Goal: Transaction & Acquisition: Purchase product/service

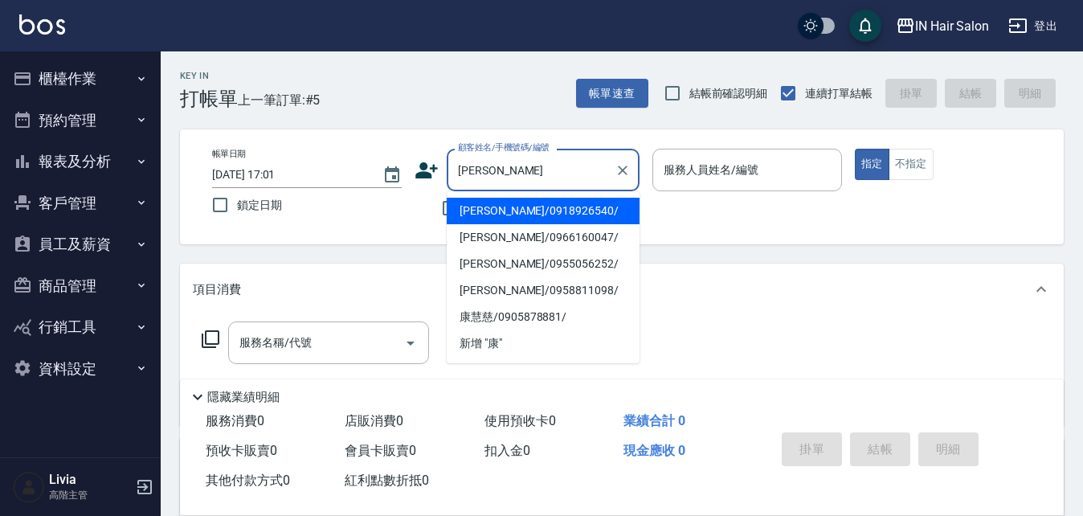
click at [483, 239] on li "[PERSON_NAME]/0966160047/" at bounding box center [543, 237] width 193 height 27
type input "[PERSON_NAME]/0966160047/"
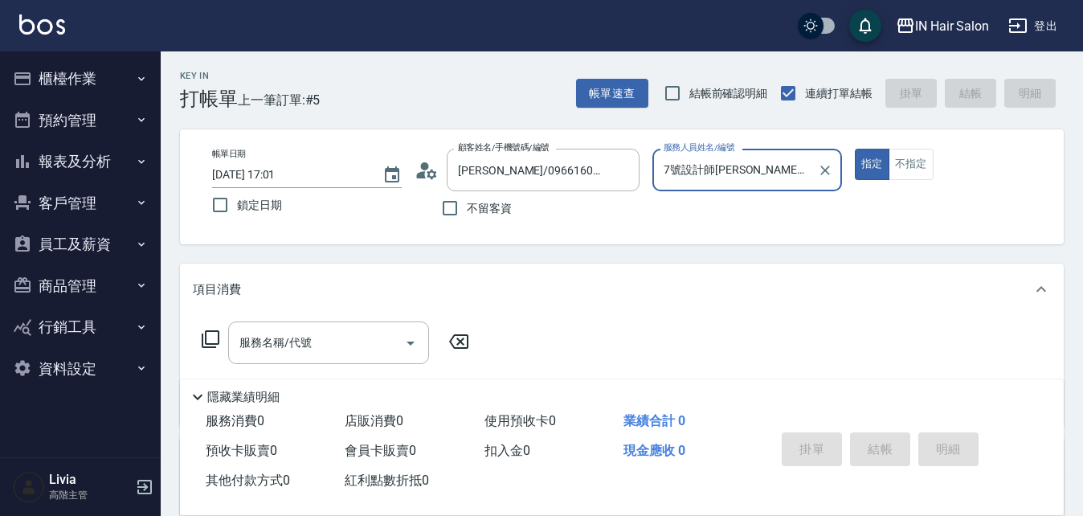
click at [759, 170] on input "7號設計師[PERSON_NAME]-7" at bounding box center [734, 170] width 151 height 28
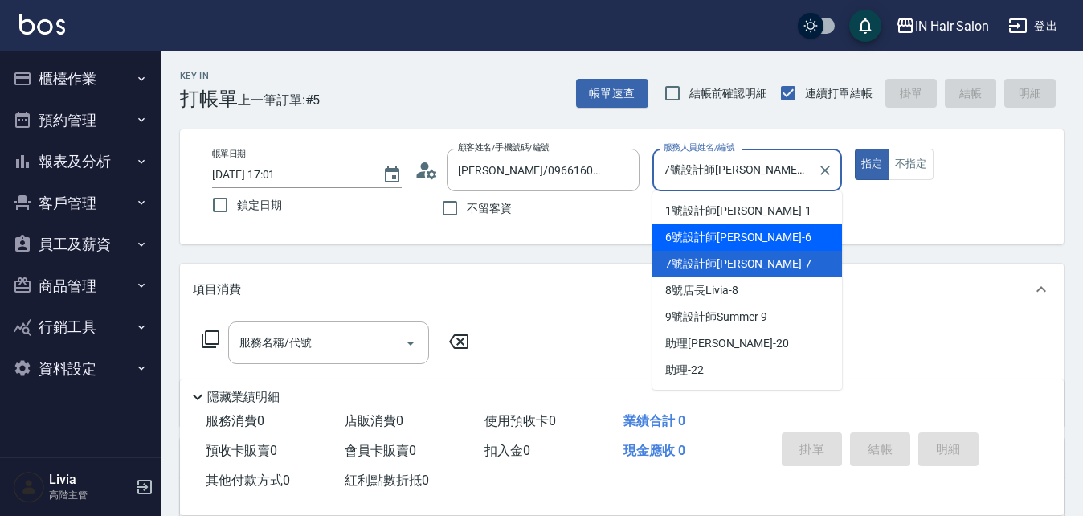
click at [692, 235] on span "6號設計師[PERSON_NAME] -6" at bounding box center [738, 237] width 146 height 17
type input "6號設計師[PERSON_NAME]-6"
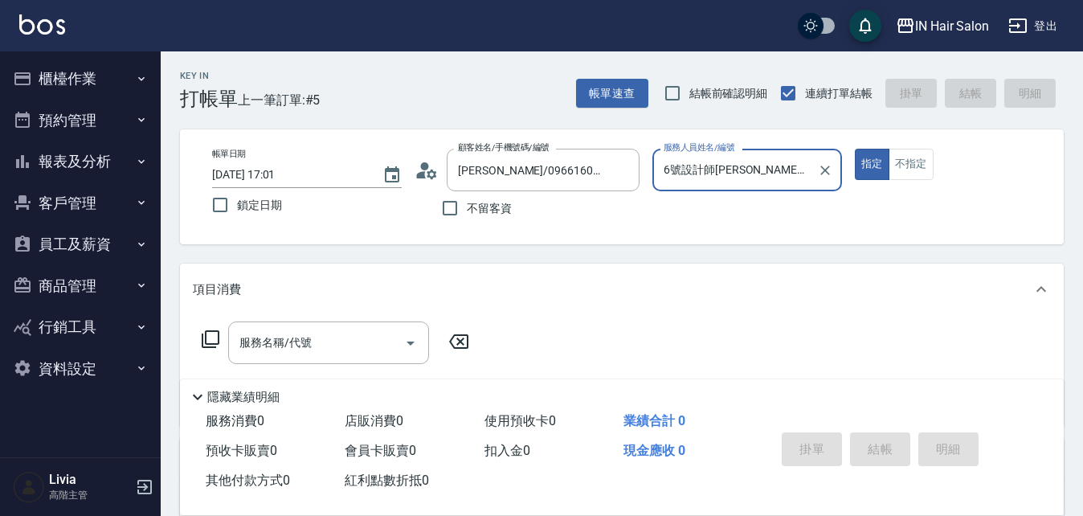
click at [211, 331] on icon at bounding box center [210, 338] width 19 height 19
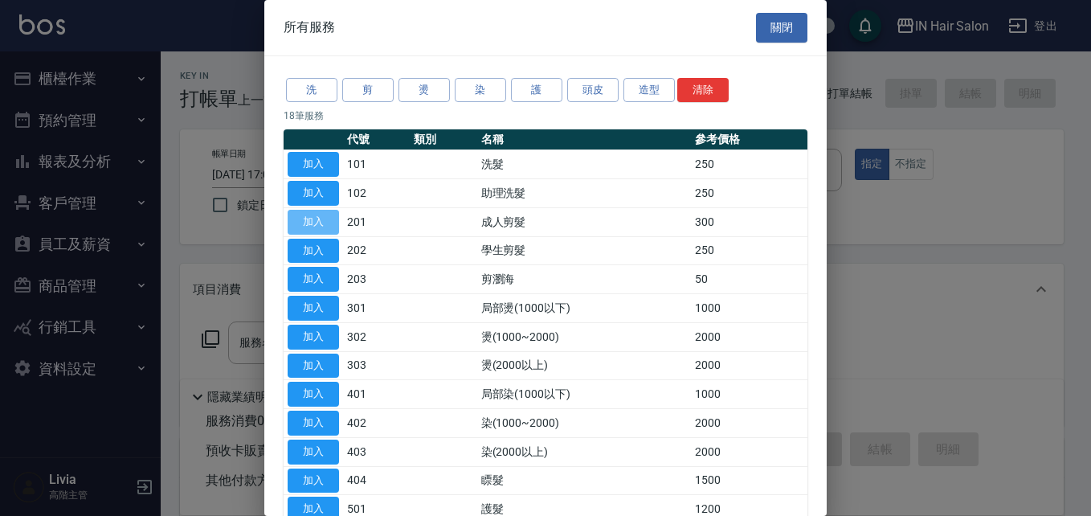
drag, startPoint x: 315, startPoint y: 219, endPoint x: 346, endPoint y: 250, distance: 43.7
click at [315, 220] on button "加入" at bounding box center [313, 222] width 51 height 25
type input "成人剪髮(201)"
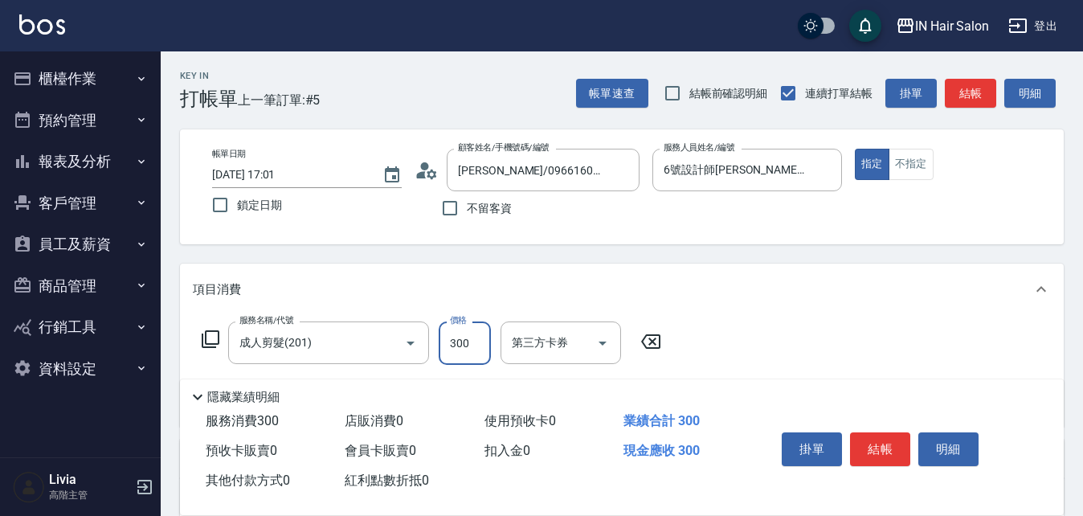
click at [489, 338] on input "300" at bounding box center [465, 342] width 52 height 43
type input "400"
click at [789, 335] on div "服務名稱/代號 成人剪髮(201) 服務名稱/代號 價格 400 價格 第三方卡券 第三方卡券" at bounding box center [621, 371] width 883 height 112
click at [885, 441] on button "結帳" at bounding box center [880, 449] width 60 height 34
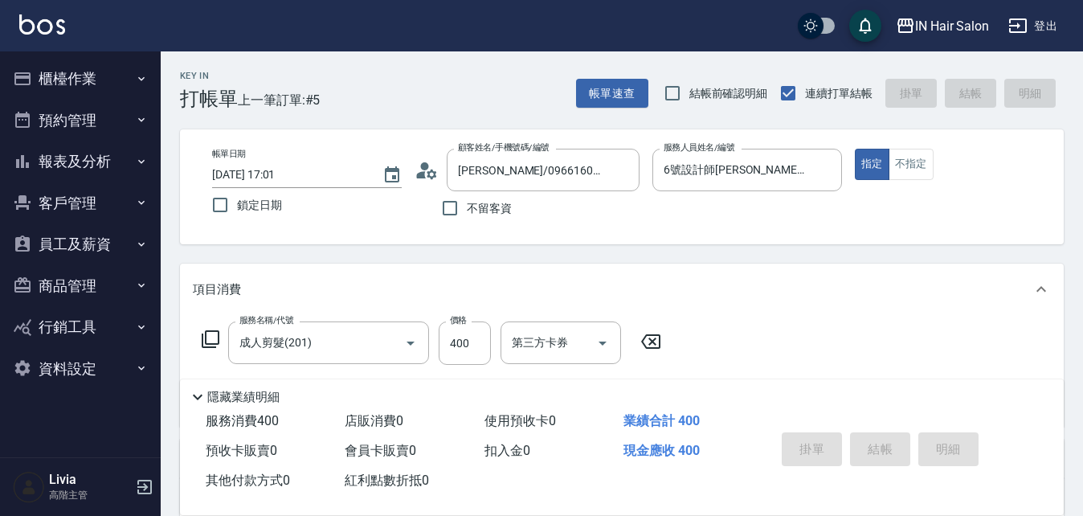
type input "[DATE] 17:38"
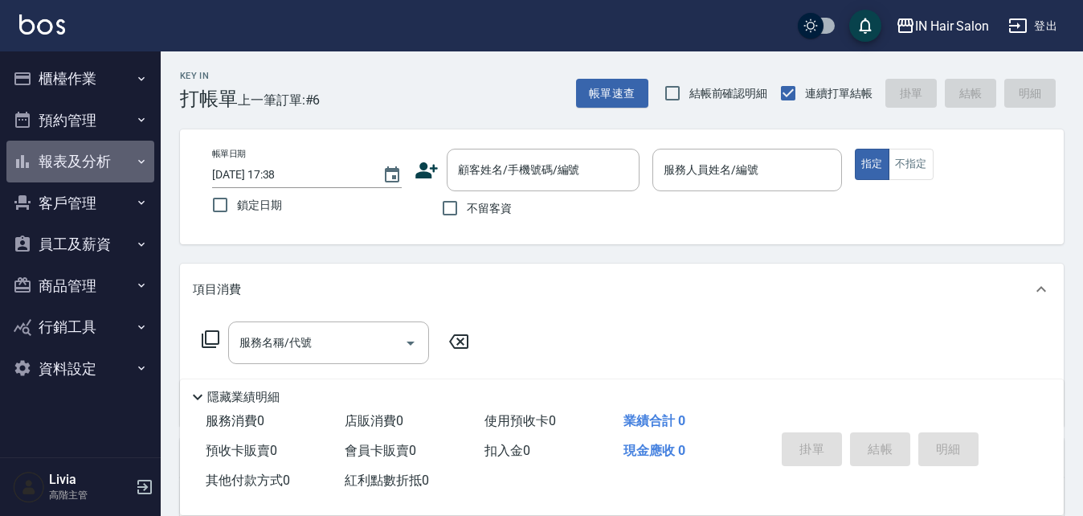
click at [84, 157] on button "報表及分析" at bounding box center [80, 162] width 148 height 42
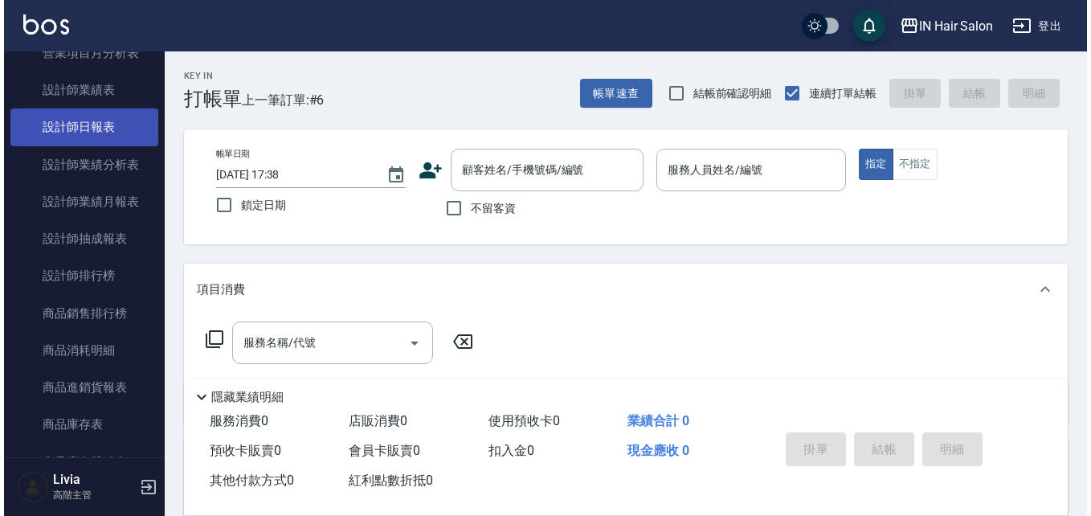
scroll to position [643, 0]
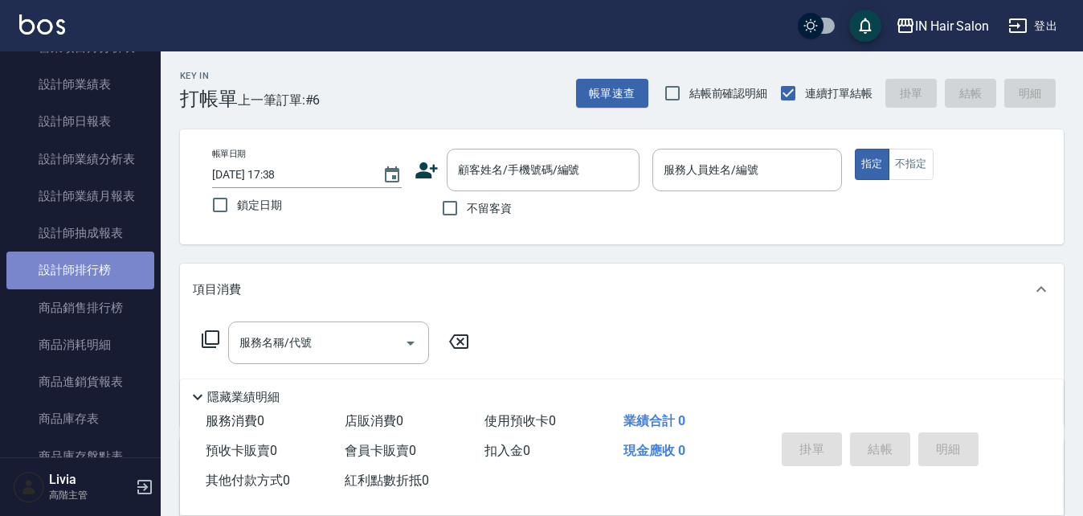
click at [93, 260] on link "設計師排行榜" at bounding box center [80, 269] width 148 height 37
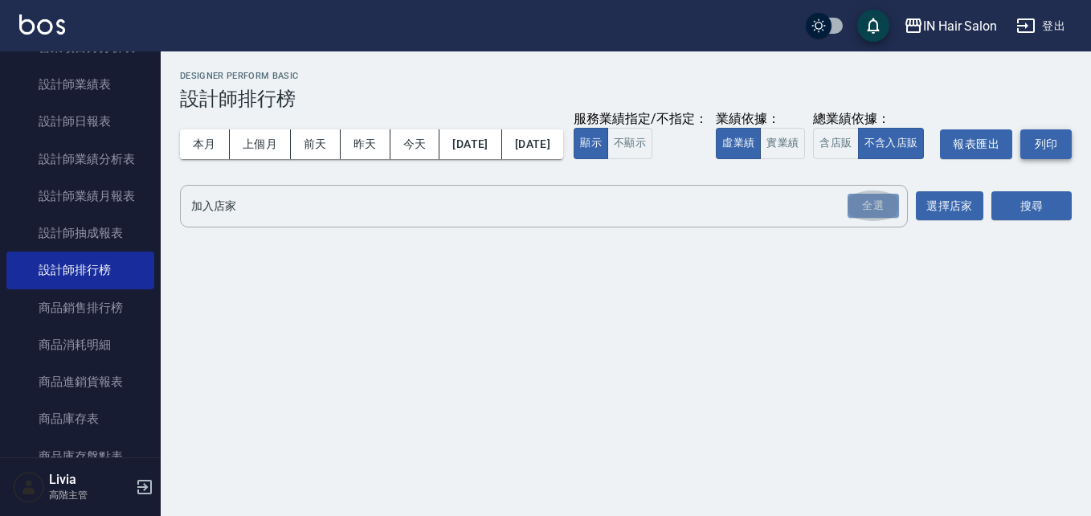
drag, startPoint x: 867, startPoint y: 235, endPoint x: 636, endPoint y: 203, distance: 233.4
click at [863, 218] on div "全選" at bounding box center [872, 206] width 51 height 25
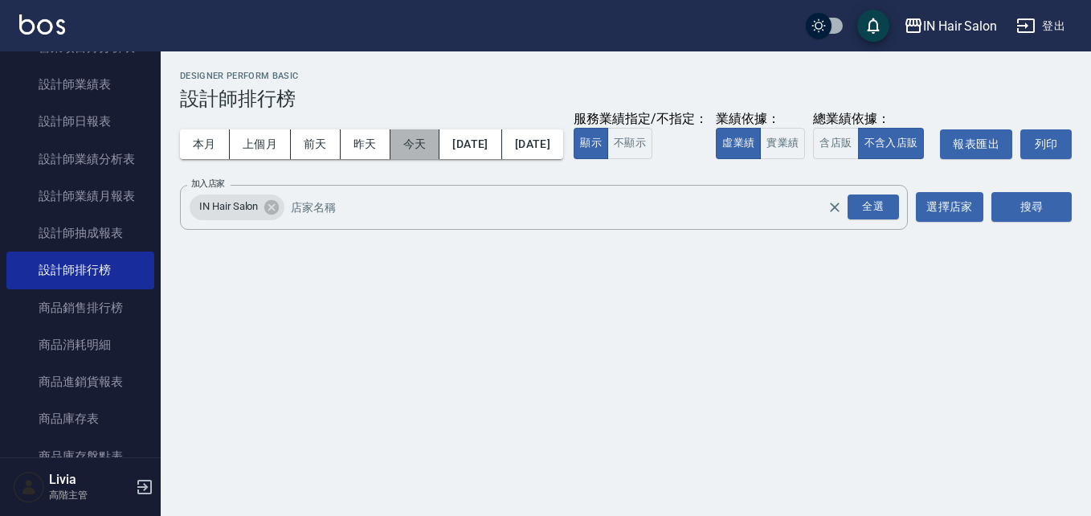
click at [410, 139] on button "今天" at bounding box center [415, 144] width 50 height 30
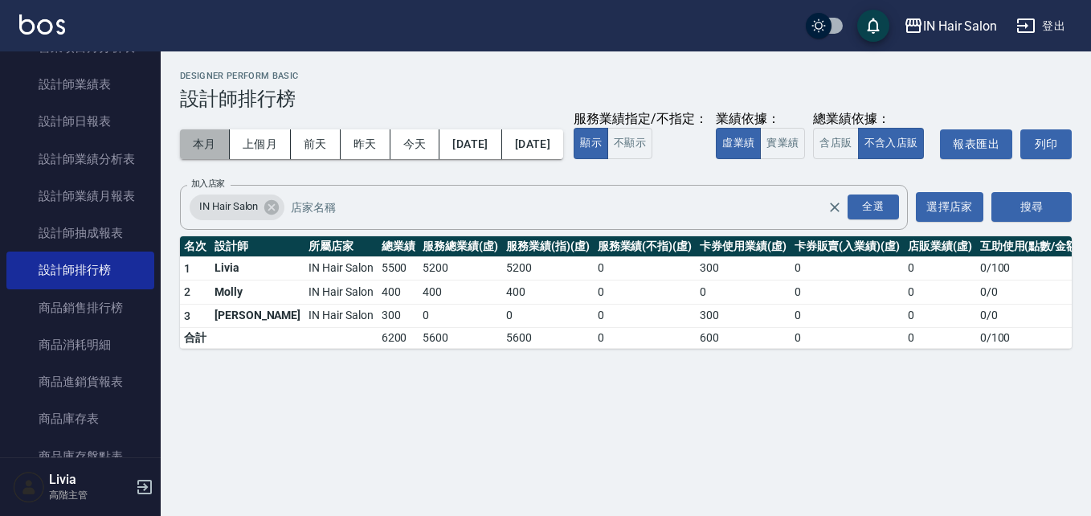
click at [203, 142] on button "本月" at bounding box center [205, 144] width 50 height 30
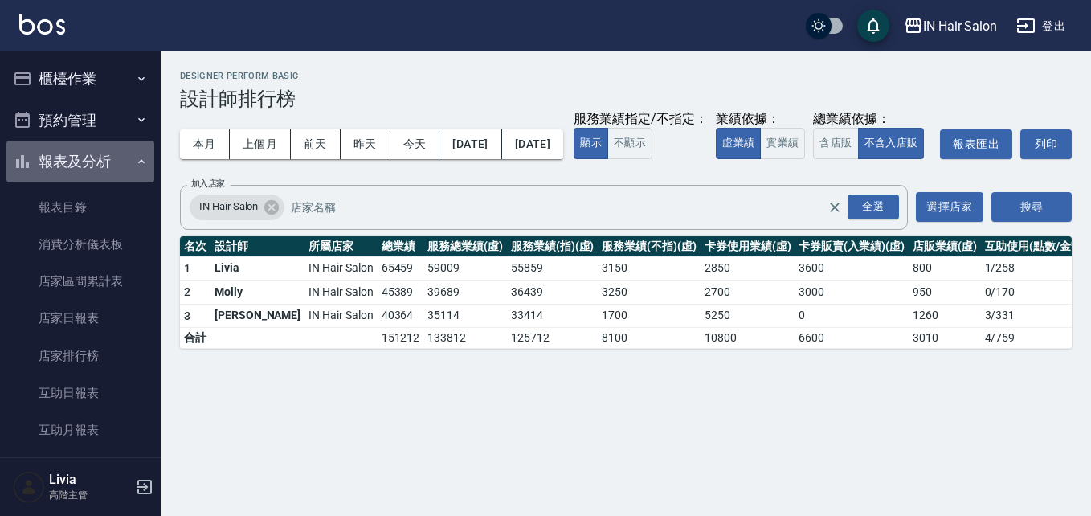
click at [135, 159] on icon "button" at bounding box center [141, 161] width 13 height 13
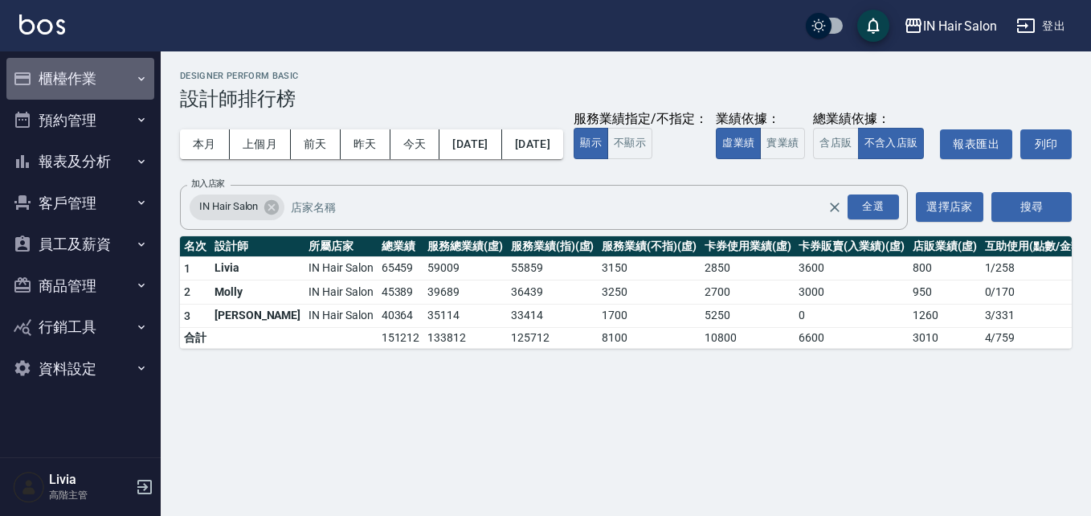
click at [74, 75] on button "櫃檯作業" at bounding box center [80, 79] width 148 height 42
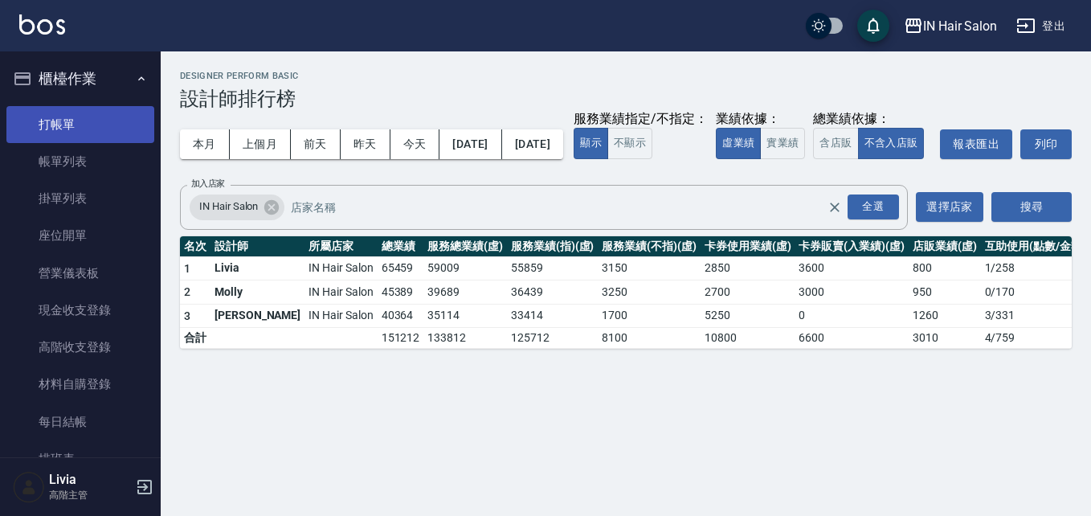
click at [65, 126] on link "打帳單" at bounding box center [80, 124] width 148 height 37
